Goal: Task Accomplishment & Management: Manage account settings

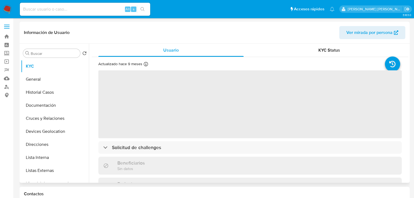
select select "10"
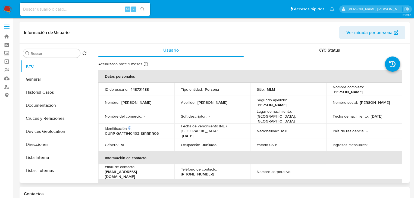
click at [6, 9] on img at bounding box center [7, 9] width 9 height 9
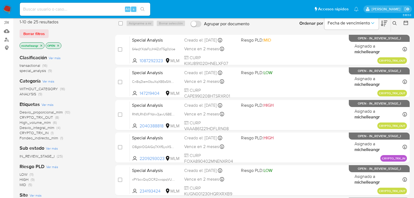
scroll to position [43, 0]
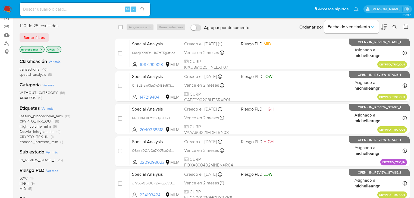
click at [41, 49] on icon "close-filter" at bounding box center [41, 49] width 3 height 3
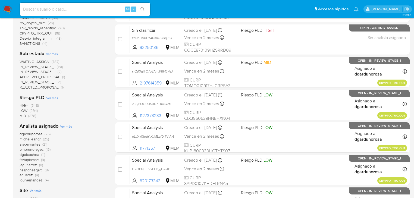
scroll to position [195, 0]
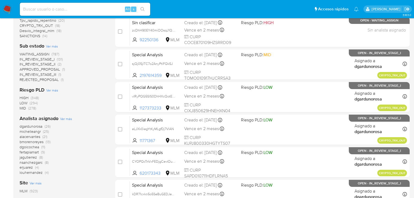
click at [31, 133] on span "michelleangr" at bounding box center [30, 131] width 21 height 5
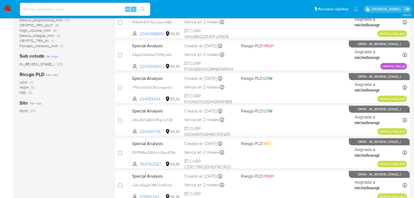
scroll to position [109, 0]
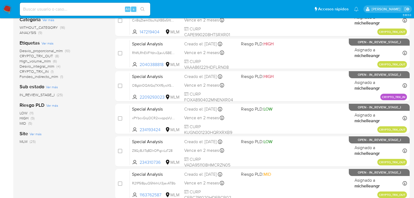
click at [55, 51] on span "Desvio_proporcional_mlm" at bounding box center [41, 50] width 43 height 5
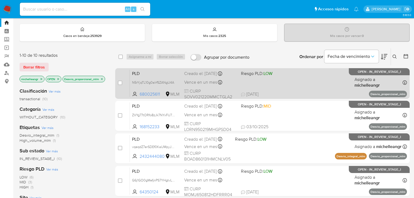
scroll to position [22, 0]
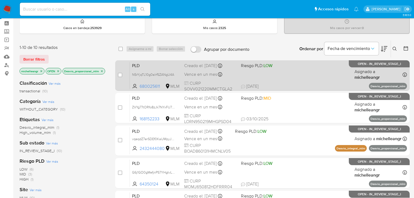
click at [163, 66] on span "PLD" at bounding box center [156, 65] width 48 height 7
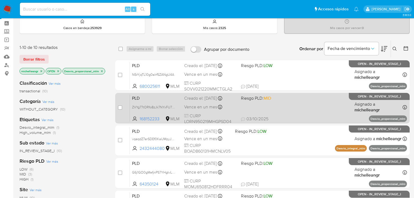
click at [141, 101] on span "PLD" at bounding box center [156, 97] width 48 height 7
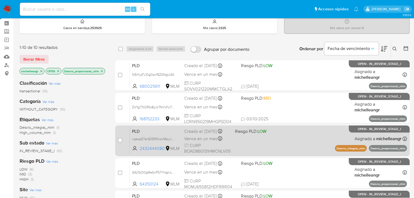
click at [157, 132] on span "PLD" at bounding box center [156, 130] width 48 height 7
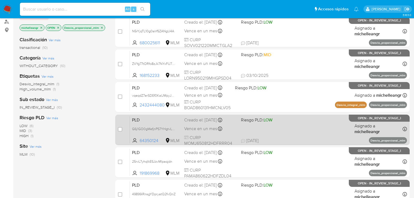
click at [148, 124] on div "PLD G6j1GO0gMefjnPS7YHgtvLNv 64350124 MLM Riesgo PLD: LOW Creado el: 12/09/2025…" at bounding box center [268, 129] width 277 height 27
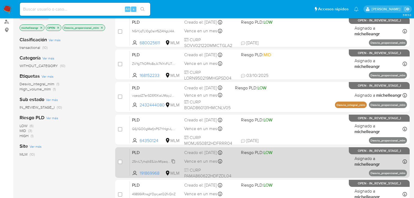
scroll to position [87, 0]
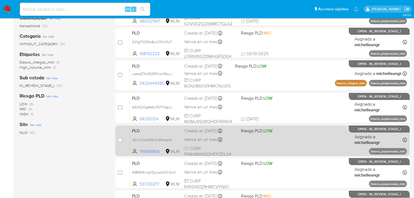
click at [148, 130] on span "PLD" at bounding box center [156, 130] width 48 height 7
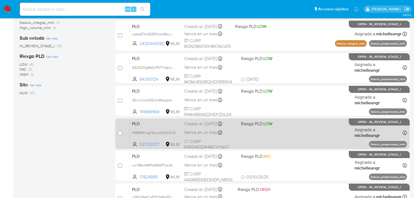
scroll to position [130, 0]
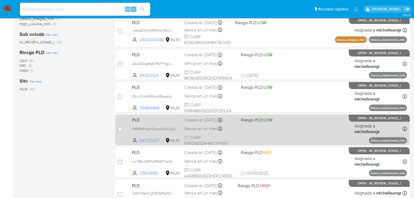
click at [142, 123] on div "PLD 49899iRnsgYDpryatQ2fvQnZ 537210217 MLM Riesgo PLD: LOW Creado el: 12/09/202…" at bounding box center [268, 129] width 277 height 27
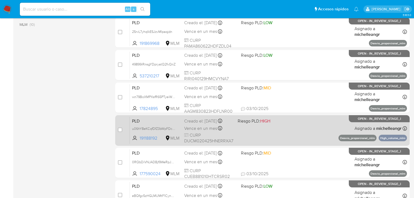
scroll to position [195, 0]
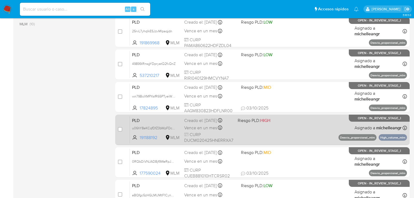
click at [149, 122] on span "PLD" at bounding box center [156, 119] width 48 height 7
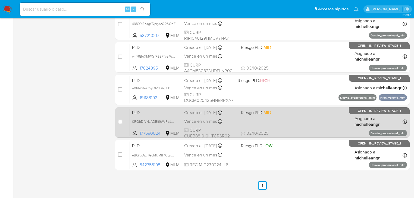
scroll to position [239, 0]
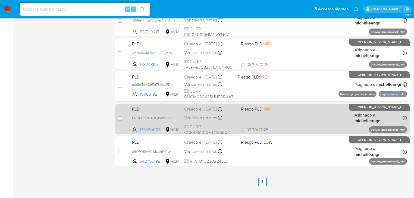
click at [146, 106] on span "PLD" at bounding box center [156, 108] width 48 height 7
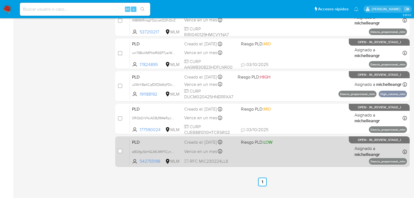
click at [148, 144] on span "PLD" at bounding box center [156, 141] width 48 height 7
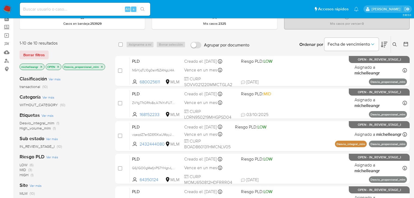
scroll to position [0, 0]
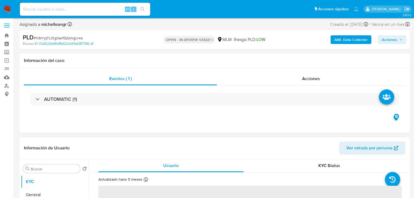
scroll to position [87, 0]
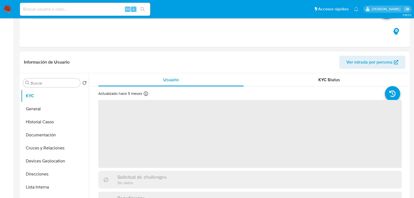
select select "10"
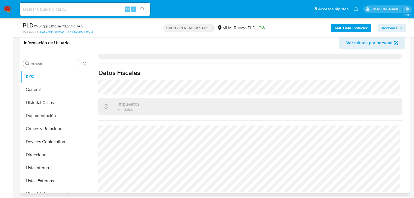
scroll to position [195, 0]
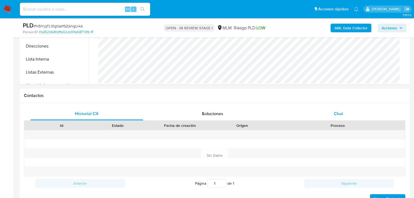
click at [340, 109] on div "Chat" at bounding box center [338, 113] width 113 height 13
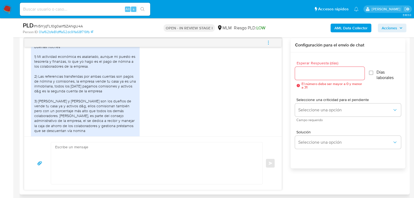
scroll to position [165, 0]
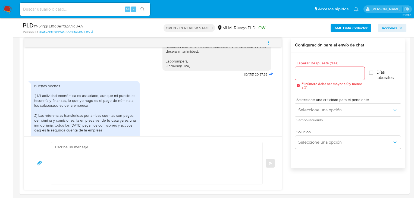
click at [72, 27] on span "# N5rYjqTL10g0alrfSZANgU4A" at bounding box center [58, 25] width 49 height 5
copy span "N5rYjqTL10g0alrfSZANgU4A"
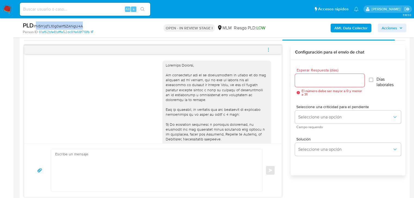
scroll to position [239, 0]
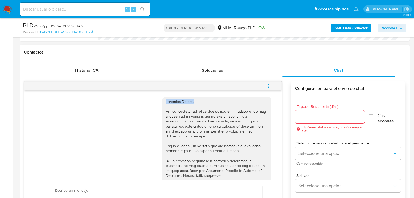
drag, startPoint x: 196, startPoint y: 102, endPoint x: 161, endPoint y: 100, distance: 34.2
click at [162, 100] on div at bounding box center [216, 188] width 109 height 182
copy div "Estimada Valeria,"
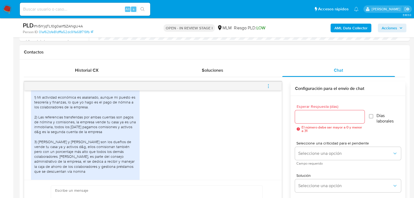
scroll to position [230, 0]
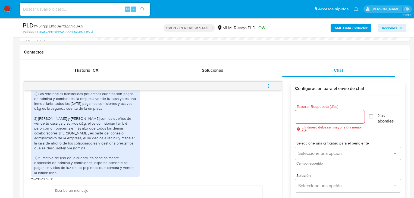
paste textarea "Estimada Valeria,"
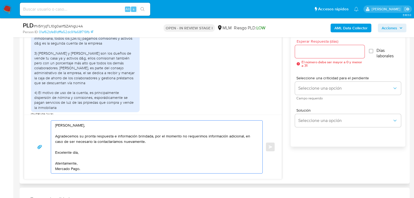
drag, startPoint x: 78, startPoint y: 168, endPoint x: 50, endPoint y: 126, distance: 50.4
click at [51, 126] on div "Estimada Valeria, Agradecemos su pronta respuesta e información brindada, por e…" at bounding box center [157, 146] width 212 height 53
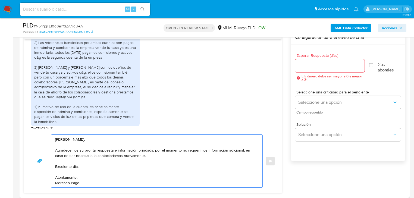
scroll to position [282, 0]
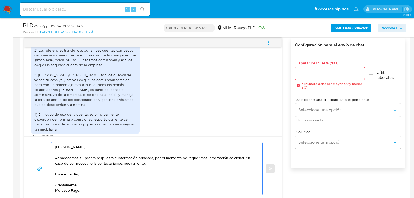
type textarea "Estimada Valeria, Agradecemos su pronta respuesta e información brindada, por e…"
click at [315, 74] on input "Esperar Respuesta (días)" at bounding box center [329, 73] width 69 height 7
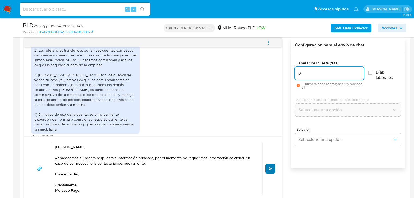
type input "0"
click at [270, 169] on span "Enviar" at bounding box center [270, 168] width 4 height 3
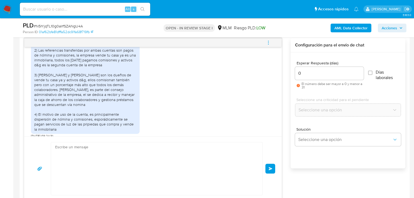
scroll to position [295, 0]
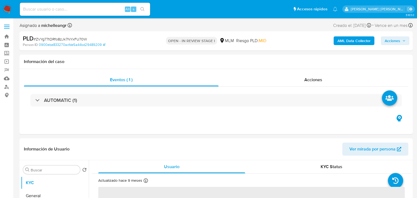
select select "10"
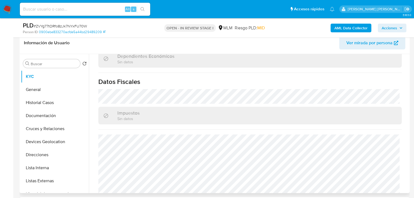
scroll to position [337, 0]
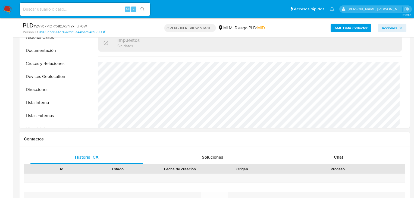
drag, startPoint x: 336, startPoint y: 154, endPoint x: 321, endPoint y: 139, distance: 20.7
click at [335, 152] on div "Chat" at bounding box center [338, 157] width 113 height 13
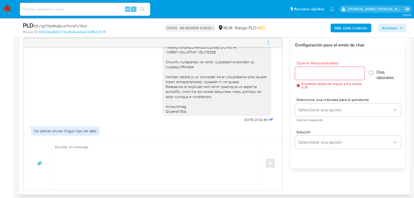
scroll to position [102, 0]
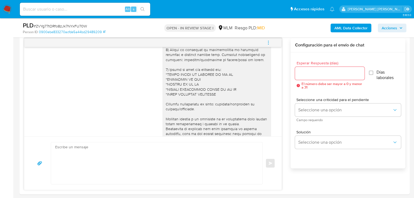
click at [60, 25] on span "# ZVYg77tORfo8zJk7NYxFU70W" at bounding box center [60, 25] width 53 height 5
copy span "ZVYg77tORfo8zJk7NYxFU70W"
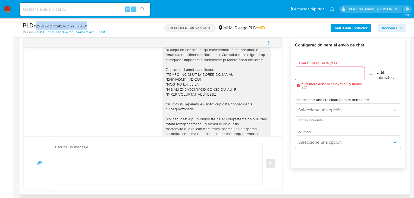
click at [268, 43] on icon "menu-action" at bounding box center [268, 42] width 5 height 5
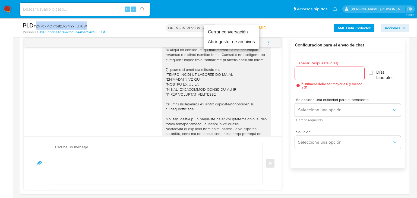
drag, startPoint x: 227, startPoint y: 33, endPoint x: 231, endPoint y: 32, distance: 4.4
click at [227, 33] on li "Cerrar conversación" at bounding box center [232, 32] width 56 height 10
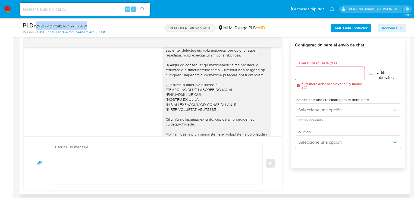
scroll to position [80, 0]
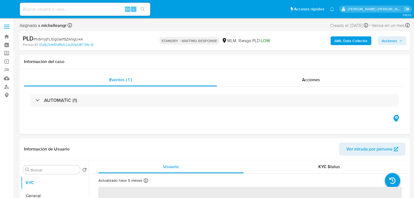
select select "10"
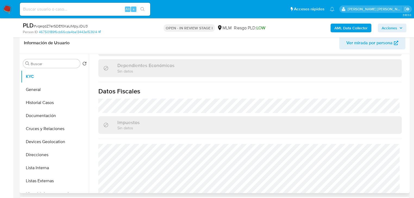
scroll to position [343, 0]
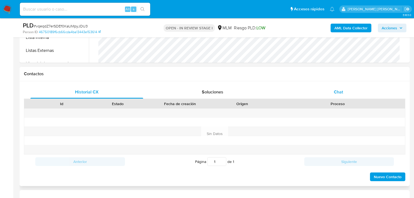
click at [341, 89] on span "Chat" at bounding box center [338, 92] width 9 height 6
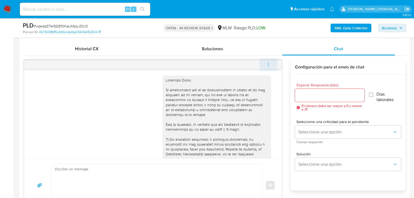
scroll to position [239, 0]
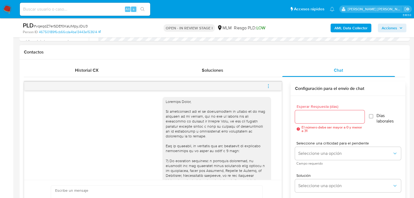
click at [269, 85] on icon "menu-action" at bounding box center [268, 86] width 5 height 5
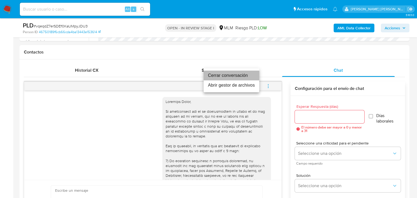
click at [221, 77] on li "Cerrar conversación" at bounding box center [232, 76] width 56 height 10
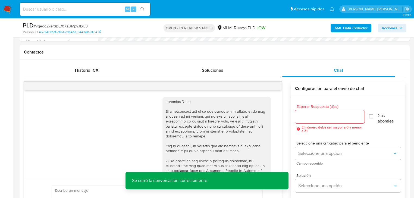
click at [63, 27] on span "# vqeqdZ7erSDEf0KaUMpyJDU3" at bounding box center [61, 25] width 54 height 5
copy span "vqeqdZ7erSDEf0KaUMpyJDU3"
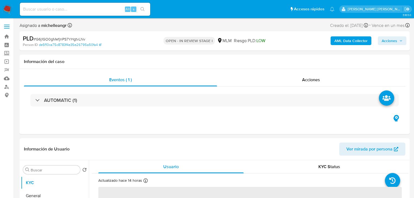
select select "10"
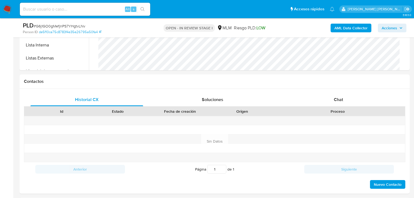
scroll to position [239, 0]
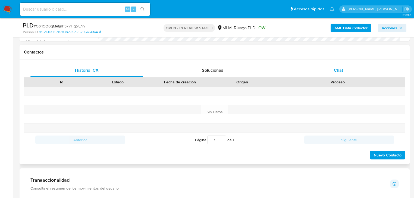
click at [340, 69] on span "Chat" at bounding box center [338, 70] width 9 height 6
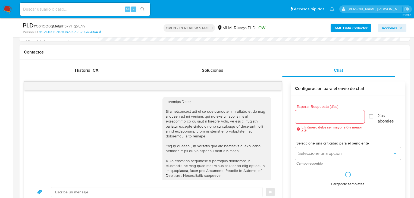
scroll to position [136, 0]
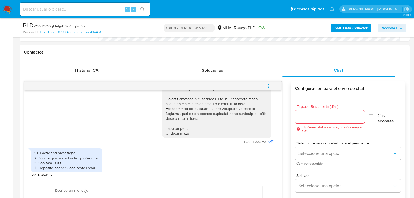
click at [74, 27] on span "# G6j1GO0gMefjnPS7YHgtvLNv" at bounding box center [60, 25] width 52 height 5
copy span "G6j1GO0gMefjnPS7YHgtvLNv"
click at [269, 87] on icon "menu-action" at bounding box center [268, 86] width 5 height 5
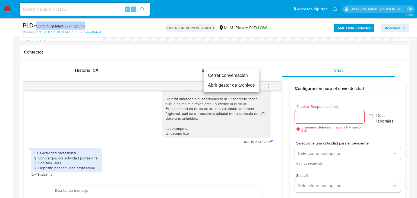
click at [232, 78] on li "Cerrar conversación" at bounding box center [232, 76] width 56 height 10
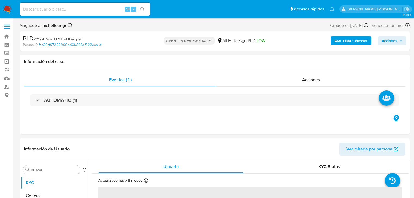
select select "10"
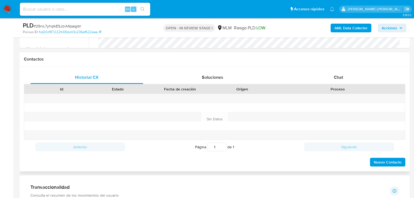
scroll to position [261, 0]
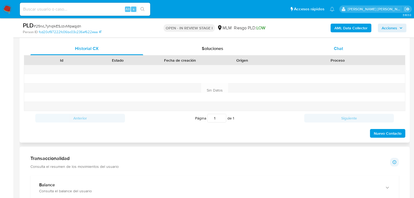
click at [338, 46] on span "Chat" at bounding box center [338, 48] width 9 height 6
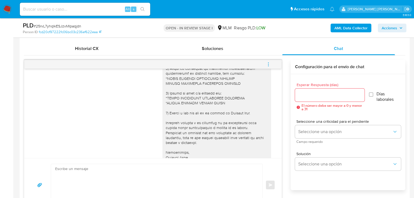
scroll to position [98, 0]
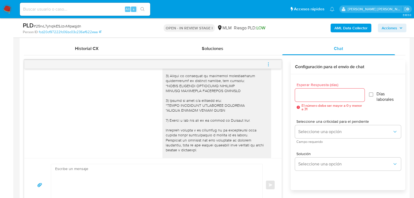
click at [60, 26] on span "# 25rvL7yhqIkESJzvMIpaqjdn" at bounding box center [57, 25] width 47 height 5
copy span "25rvL7yhqIkESJzvMIpaqjdn"
click at [268, 64] on icon "menu-action" at bounding box center [268, 64] width 5 height 5
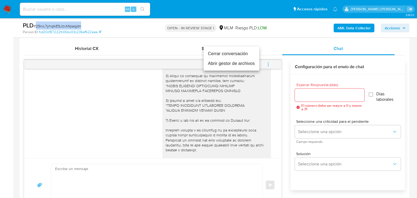
click at [224, 55] on li "Cerrar conversación" at bounding box center [232, 54] width 56 height 10
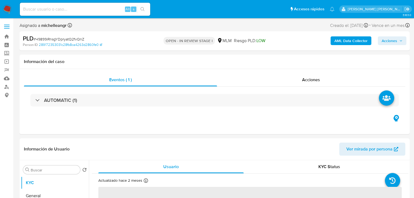
select select "10"
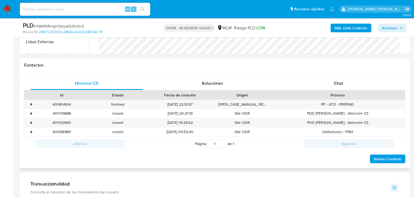
scroll to position [261, 0]
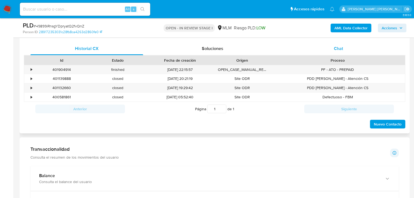
click at [341, 51] on div "Chat" at bounding box center [338, 48] width 113 height 13
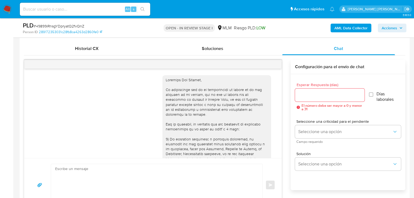
scroll to position [105, 0]
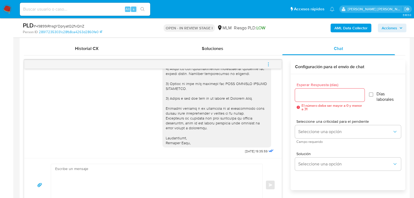
click at [268, 62] on icon "menu-action" at bounding box center [268, 64] width 5 height 5
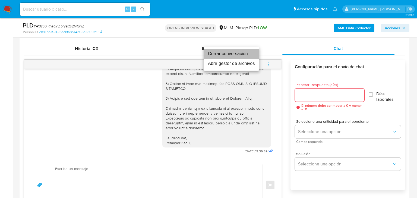
click at [220, 57] on li "Cerrar conversación" at bounding box center [232, 54] width 56 height 10
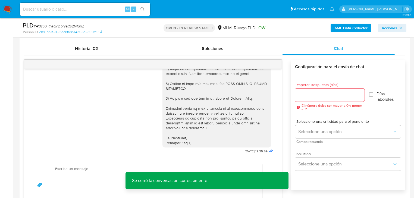
click at [67, 24] on span "# 49899iRnsgYDpryatQ2fvQnZ" at bounding box center [59, 25] width 50 height 5
copy span "49899iRnsgYDpryatQ2fvQnZ"
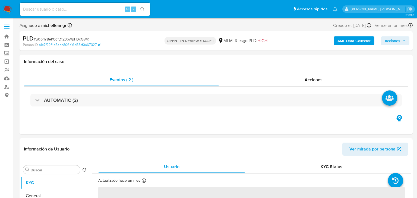
select select "10"
click at [55, 38] on span "# u06hY8eKCqfDfZ3bWpFDcGWK" at bounding box center [61, 38] width 55 height 5
click at [55, 39] on span "# u06hY8eKCqfDfZ3bWpFDcGWK" at bounding box center [61, 38] width 55 height 5
click at [83, 39] on span "# u06hY8eKCqfDfZ3bWpFDcGWK" at bounding box center [61, 38] width 55 height 5
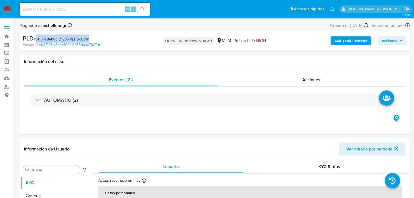
click at [83, 39] on span "# u06hY8eKCqfDfZ3bWpFDcGWK" at bounding box center [61, 38] width 55 height 5
copy span "u06hY8eKCqfDfZ3bWpFDcGWK"
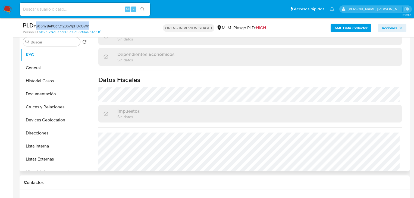
scroll to position [337, 0]
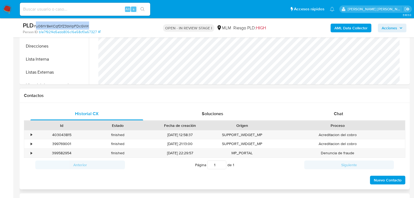
drag, startPoint x: 343, startPoint y: 113, endPoint x: 299, endPoint y: 90, distance: 49.3
click at [343, 113] on div "Chat" at bounding box center [338, 113] width 113 height 13
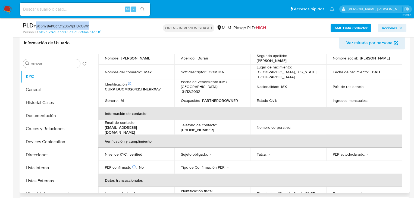
scroll to position [12, 0]
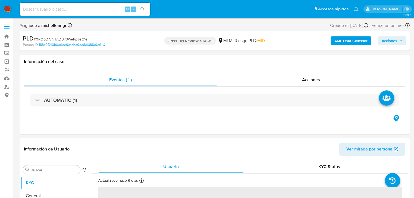
select select "10"
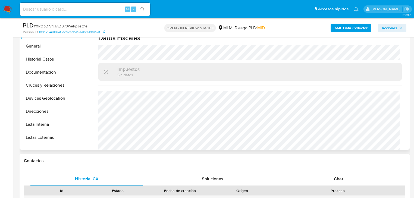
scroll to position [337, 0]
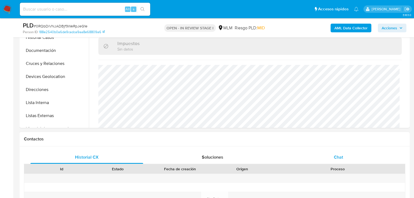
click at [340, 157] on span "Chat" at bounding box center [338, 157] width 9 height 6
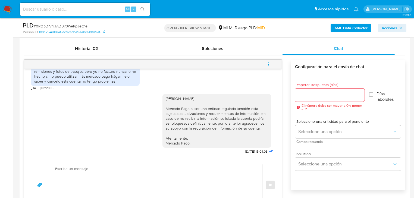
scroll to position [262, 0]
click at [268, 63] on icon "menu-action" at bounding box center [268, 64] width 5 height 5
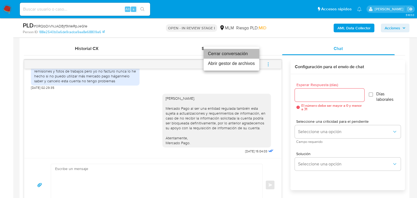
click at [220, 54] on li "Cerrar conversación" at bounding box center [232, 54] width 56 height 10
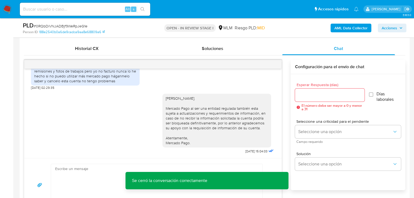
click at [71, 25] on span "# 0RQbDiVNJADBjf9WeRpJeG1e" at bounding box center [61, 25] width 54 height 5
copy span "0RQbDiVNJADBjf9WeRpJeG1e"
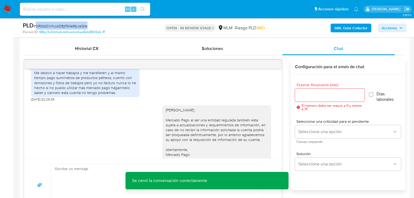
scroll to position [240, 0]
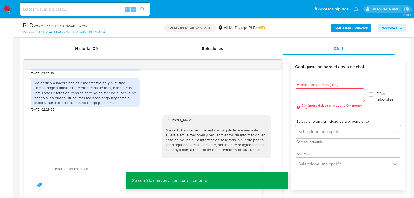
click at [115, 128] on div "Estimado Bersain. Mercado Pago al ser una entidad regulada también esta sujeta …" at bounding box center [153, 144] width 244 height 65
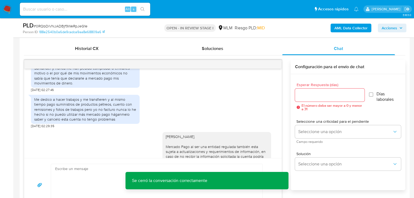
scroll to position [197, 0]
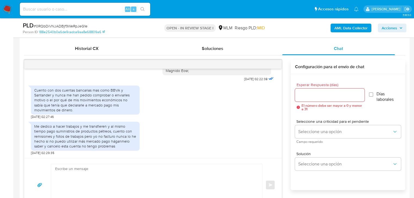
click at [254, 65] on div at bounding box center [152, 64] width 257 height 9
click at [52, 28] on span "# 0RQbDiVNJADBjf9WeRpJeG1e" at bounding box center [61, 25] width 54 height 5
copy span "0RQbDiVNJADBjf9WeRpJeG1e"
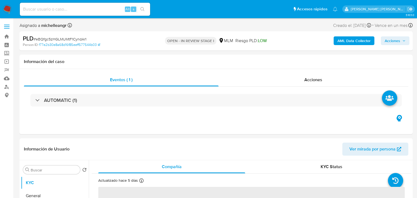
select select "10"
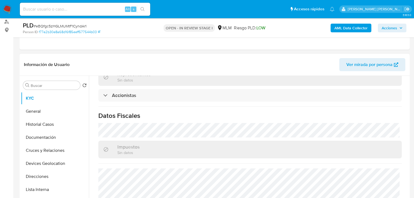
scroll to position [416, 0]
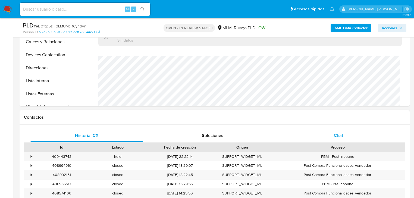
click at [340, 137] on span "Chat" at bounding box center [338, 135] width 9 height 6
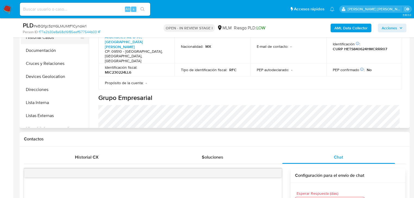
scroll to position [134, 0]
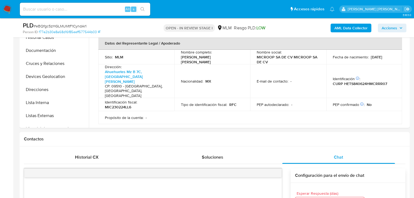
click at [59, 27] on span "# eBQfgc5zHGLMUMtF1CyndAr1" at bounding box center [60, 25] width 53 height 5
click at [59, 28] on span "# eBQfgc5zHGLMUMtF1CyndAr1" at bounding box center [60, 25] width 53 height 5
click at [61, 26] on span "# eBQfgc5zHGLMUMtF1CyndAr1" at bounding box center [60, 25] width 53 height 5
copy span "eBQfgc5zHGLMUMtF1CyndAr1"
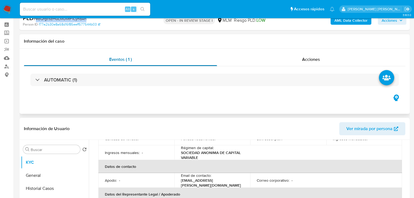
scroll to position [0, 0]
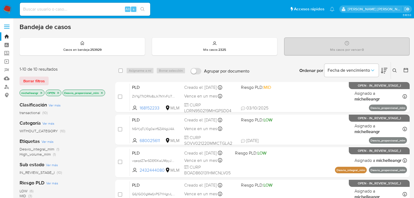
click at [77, 10] on input at bounding box center [85, 9] width 130 height 7
paste input "25rvL7yhqIkESJzvMIpaqjdn"
type input "25rvL7yhqIkESJzvMIpaqjdn"
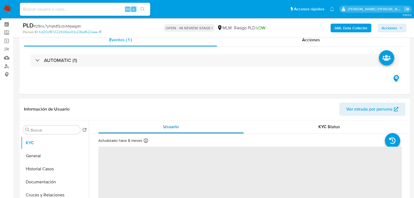
scroll to position [65, 0]
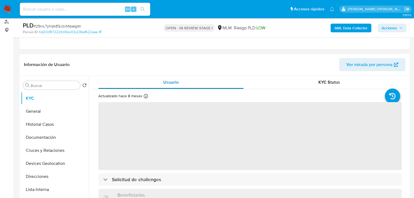
select select "10"
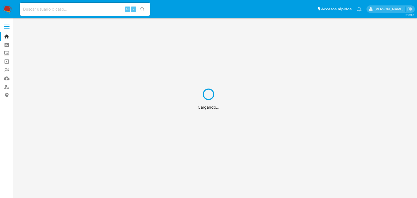
click at [46, 10] on div "Cargando..." at bounding box center [208, 99] width 417 height 198
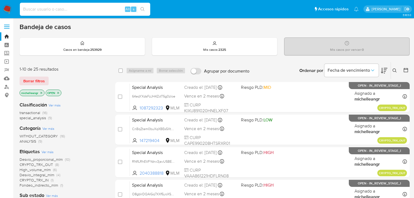
click at [43, 10] on input at bounding box center [85, 9] width 130 height 7
paste input "cKVZb0BGWbvyeAds3PTgtfY6"
type input "cKVZb0BGWbvyeAds3PTgtfY6"
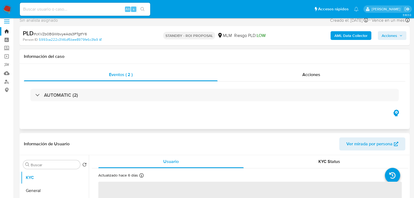
scroll to position [22, 0]
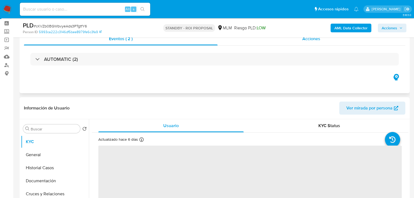
select select "10"
click at [306, 43] on div "Acciones" at bounding box center [311, 38] width 188 height 13
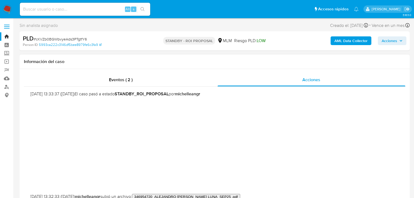
scroll to position [65, 0]
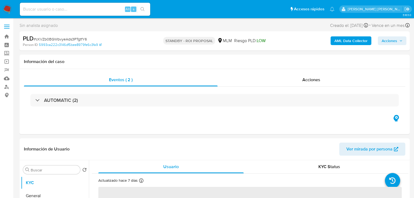
select select "10"
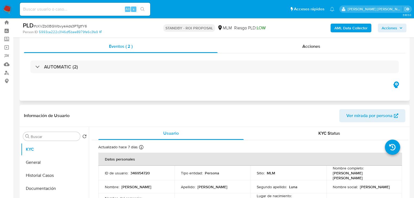
scroll to position [22, 0]
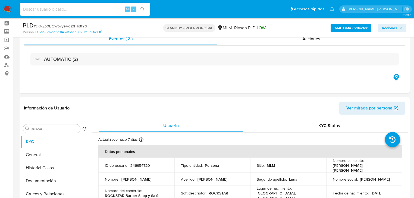
click at [76, 8] on input at bounding box center [85, 9] width 130 height 7
paste input "25rvL7yhqIkESJzvMIpaqjdn"
type input "25rvL7yhqIkESJzvMIpaqjdn"
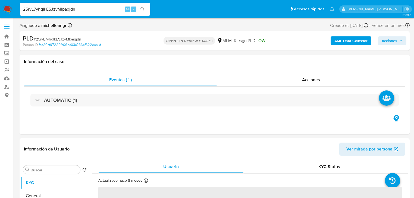
select select "10"
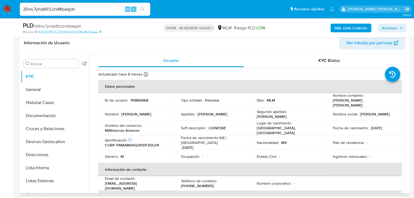
drag, startPoint x: 413, startPoint y: 137, endPoint x: 277, endPoint y: 131, distance: 136.1
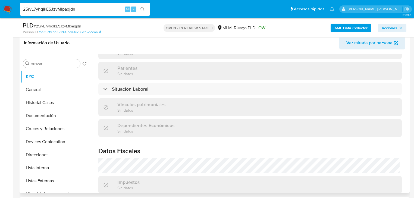
scroll to position [337, 0]
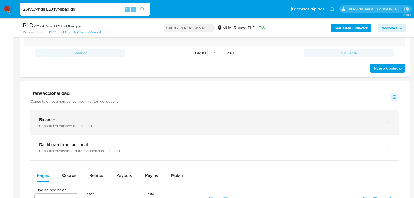
drag, startPoint x: 144, startPoint y: 126, endPoint x: 213, endPoint y: 121, distance: 69.7
click at [144, 126] on div "Consulta el balance del usuario" at bounding box center [209, 125] width 340 height 5
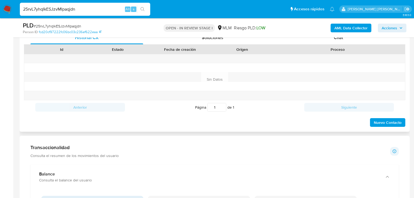
scroll to position [239, 0]
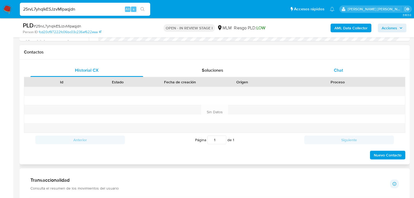
drag, startPoint x: 332, startPoint y: 77, endPoint x: 336, endPoint y: 74, distance: 4.5
click at [334, 76] on div "Historial CX Soluciones Chat Id Estado Fecha de creación Origen Proceso Anterio…" at bounding box center [214, 112] width 381 height 96
click at [338, 71] on span "Chat" at bounding box center [338, 70] width 9 height 6
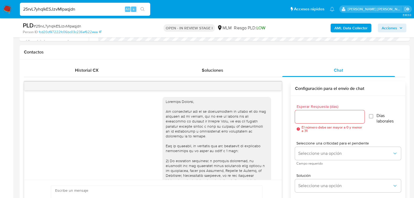
click at [262, 88] on div at bounding box center [152, 86] width 257 height 9
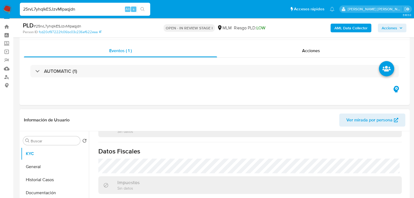
scroll to position [0, 0]
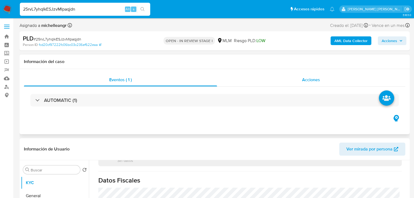
click at [316, 80] on span "Acciones" at bounding box center [311, 80] width 18 height 6
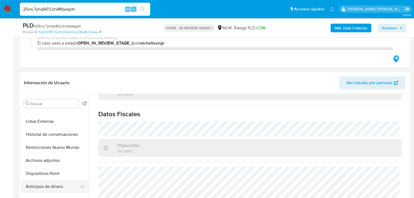
scroll to position [130, 0]
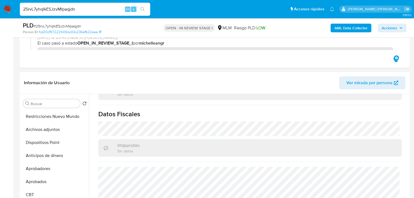
drag, startPoint x: 56, startPoint y: 131, endPoint x: 240, endPoint y: 138, distance: 183.6
click at [56, 131] on button "Archivos adjuntos" at bounding box center [55, 129] width 68 height 13
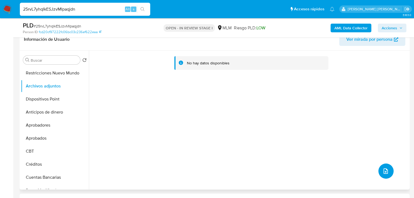
click at [384, 169] on icon "upload-file" at bounding box center [385, 171] width 7 height 7
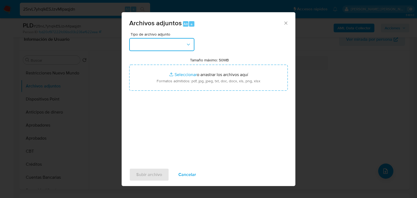
click at [169, 47] on button "button" at bounding box center [161, 44] width 65 height 13
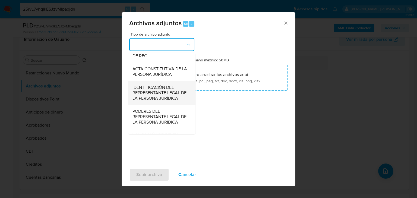
scroll to position [248, 0]
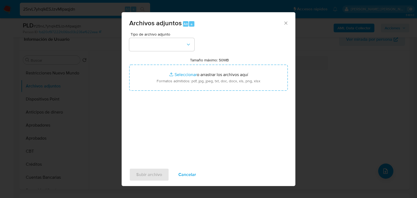
drag, startPoint x: 261, startPoint y: 65, endPoint x: 235, endPoint y: 52, distance: 28.0
click at [257, 61] on div "Tamaño máximo: 50MB Seleccionar archivos Seleccionar o arrastrar los archivos a…" at bounding box center [208, 74] width 159 height 33
click at [173, 50] on button "button" at bounding box center [161, 44] width 65 height 13
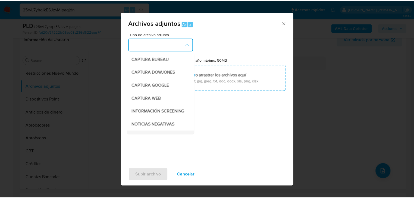
scroll to position [84, 0]
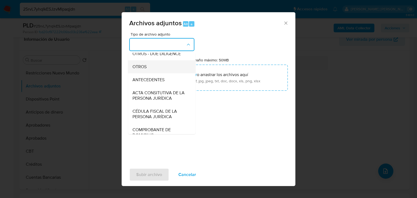
click at [148, 72] on div "OTROS" at bounding box center [159, 66] width 55 height 13
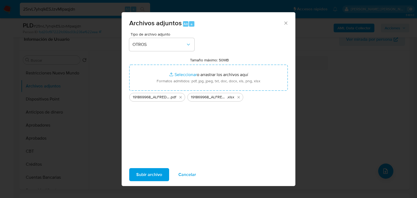
click at [152, 175] on span "Subir archivo" at bounding box center [149, 175] width 26 height 12
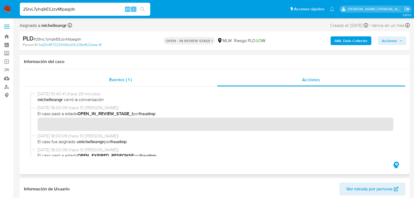
scroll to position [0, 0]
click at [136, 80] on div "Eventos ( 1 )" at bounding box center [120, 79] width 193 height 13
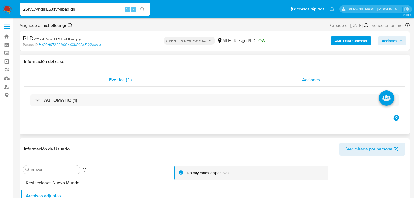
click at [315, 79] on span "Acciones" at bounding box center [311, 80] width 18 height 6
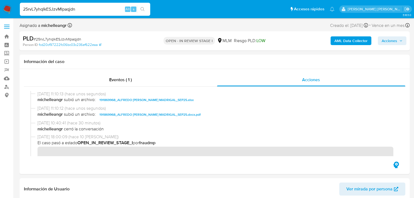
click at [386, 35] on div "AML Data Collector Acciones" at bounding box center [343, 40] width 126 height 13
click at [385, 38] on span "Acciones" at bounding box center [388, 40] width 15 height 9
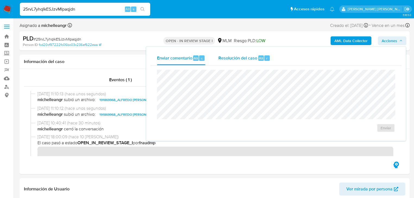
click at [237, 52] on div "Resolución del caso Alt r" at bounding box center [244, 58] width 52 height 14
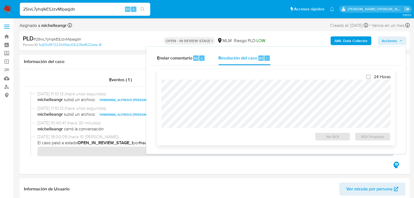
click at [244, 78] on div "24 Horas No ROI ROI Proposal" at bounding box center [275, 107] width 229 height 67
click at [370, 137] on span "ROI Proposal" at bounding box center [372, 137] width 28 height 8
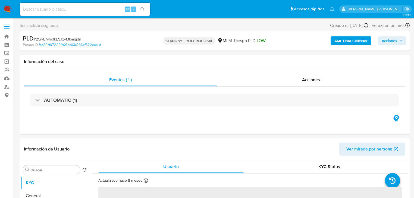
select select "10"
